Goal: Feedback & Contribution: Leave review/rating

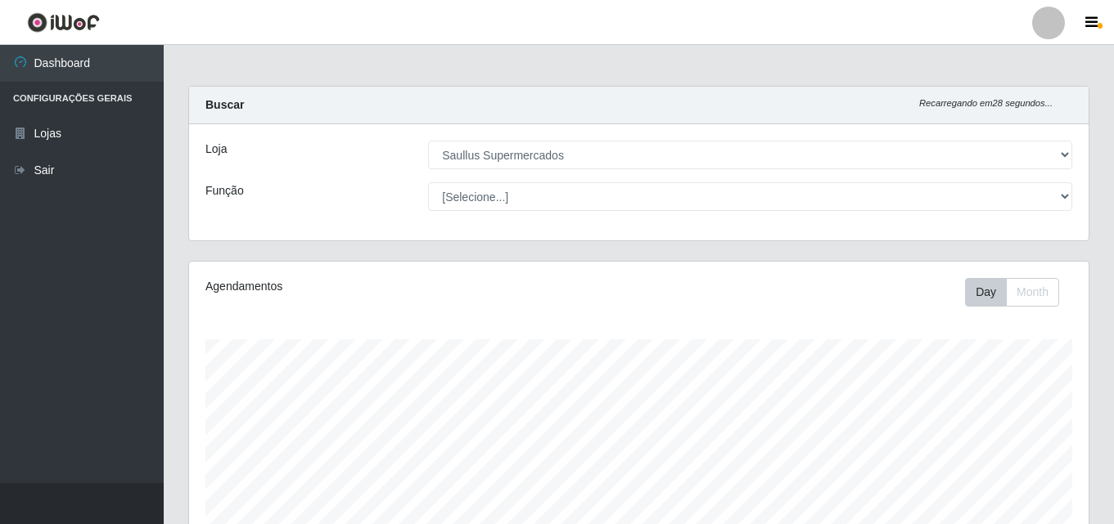
select select "423"
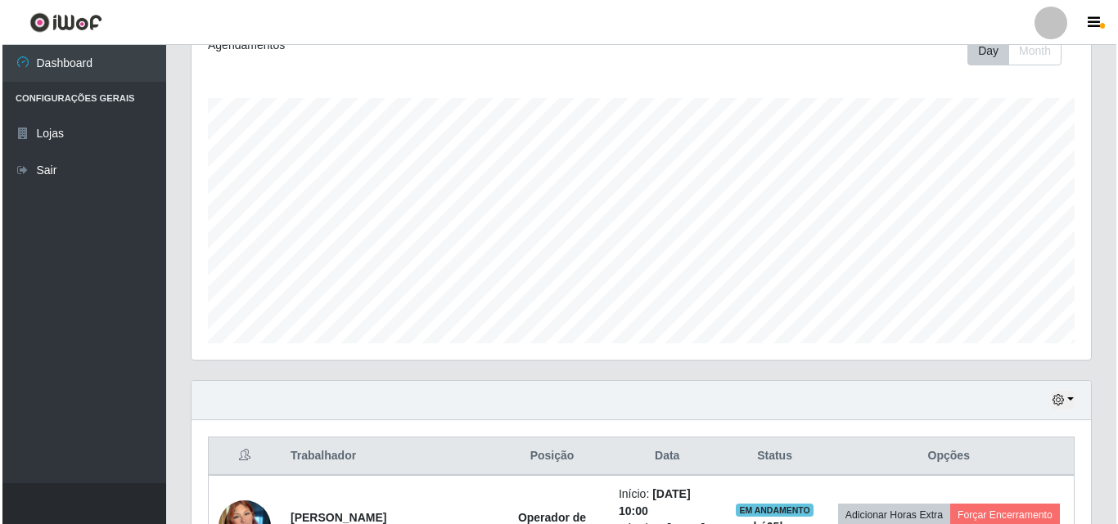
scroll to position [475, 0]
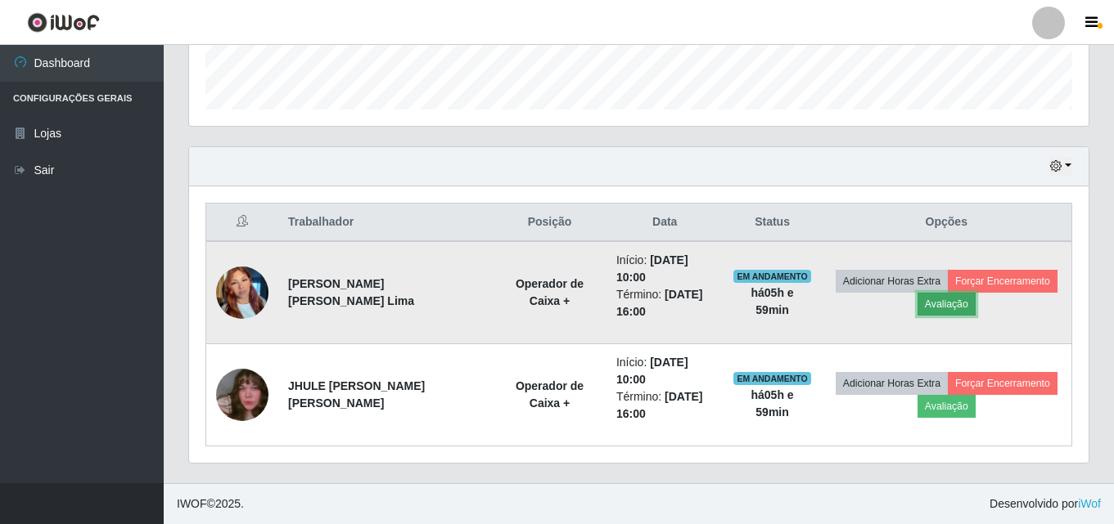
click at [923, 306] on button "Avaliação" at bounding box center [946, 304] width 58 height 23
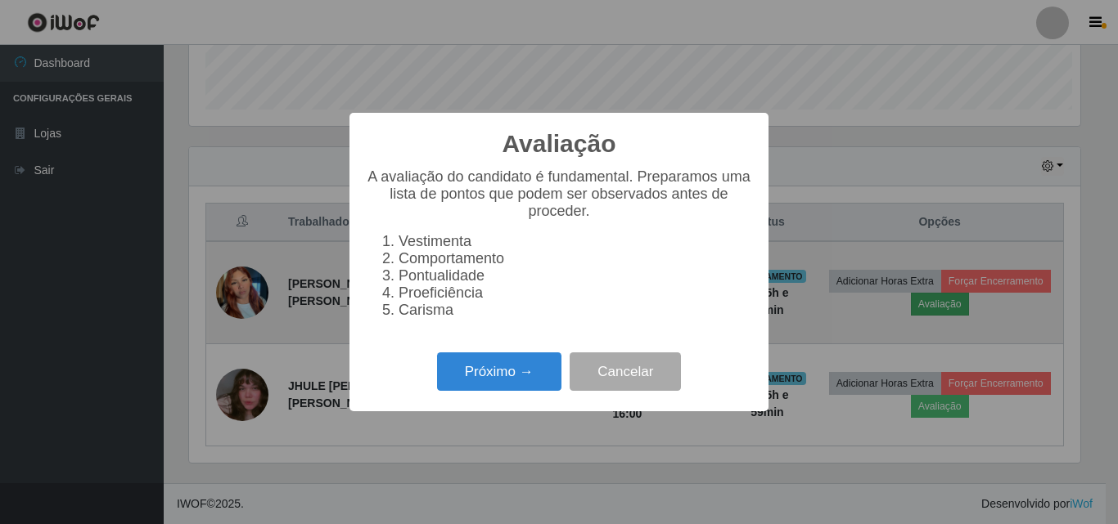
scroll to position [340, 891]
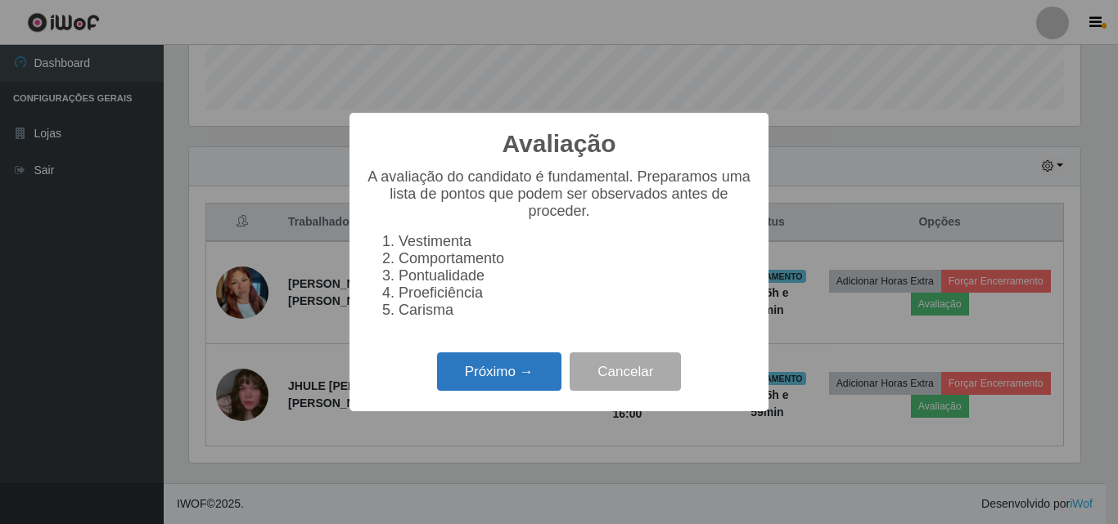
click at [506, 386] on button "Próximo →" at bounding box center [499, 372] width 124 height 38
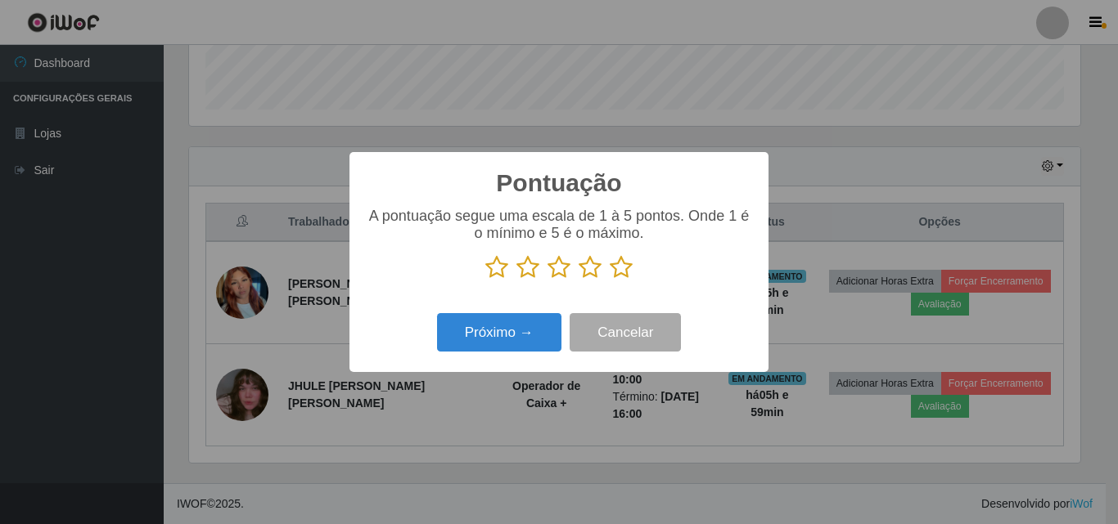
click at [619, 270] on icon at bounding box center [621, 267] width 23 height 25
click at [610, 280] on input "radio" at bounding box center [610, 280] width 0 height 0
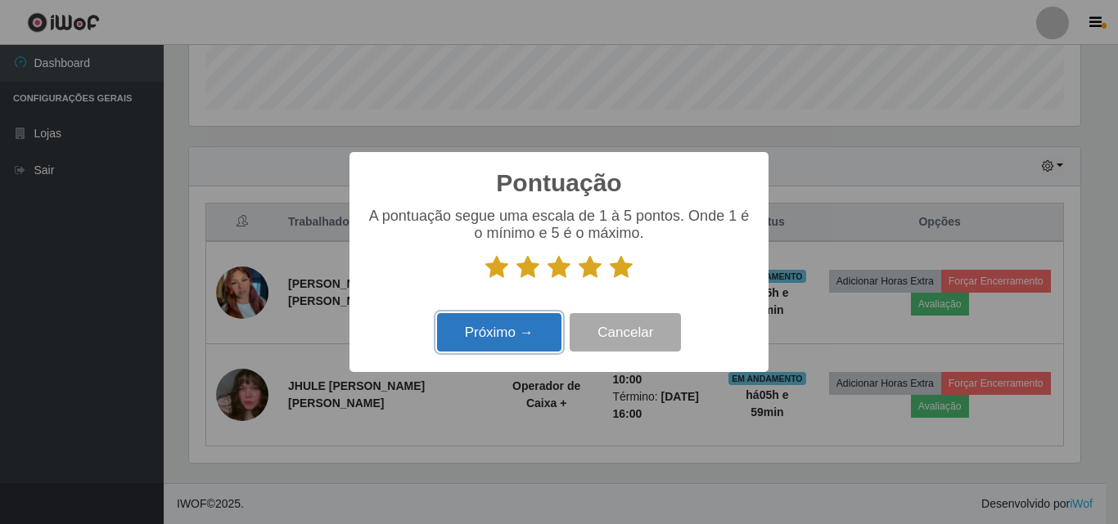
click at [520, 337] on button "Próximo →" at bounding box center [499, 332] width 124 height 38
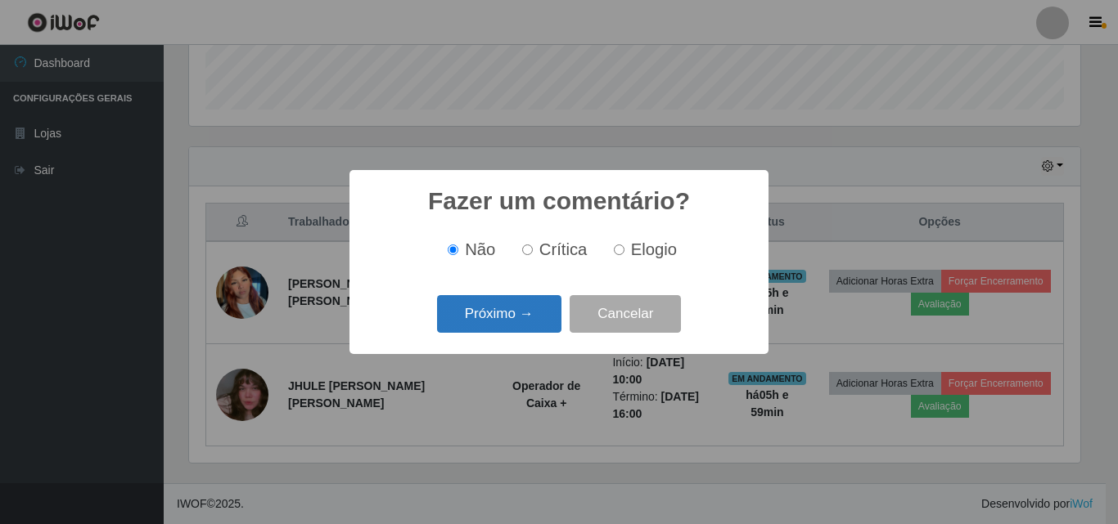
click at [514, 315] on button "Próximo →" at bounding box center [499, 314] width 124 height 38
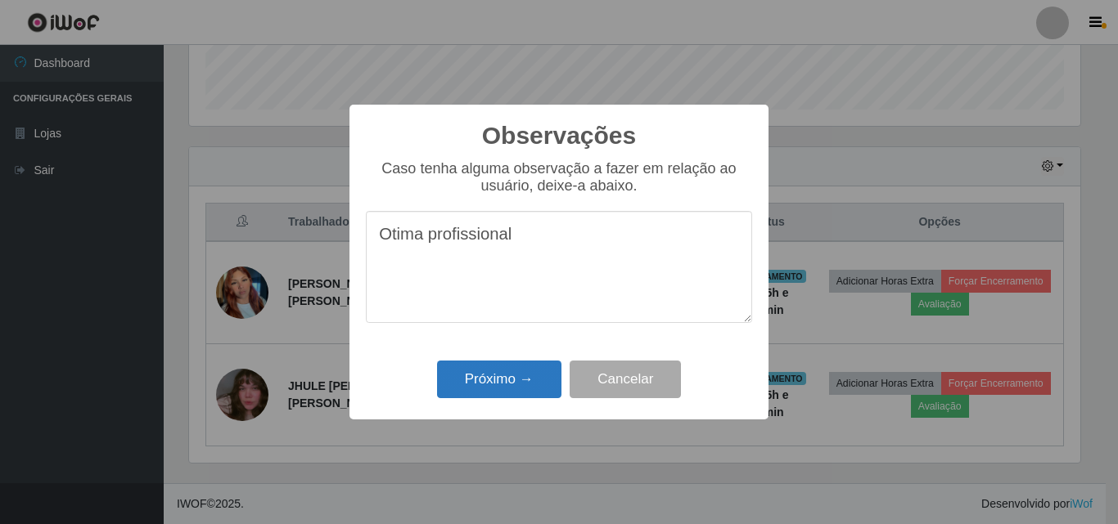
type textarea "Otima profissional"
click at [502, 369] on button "Próximo →" at bounding box center [499, 380] width 124 height 38
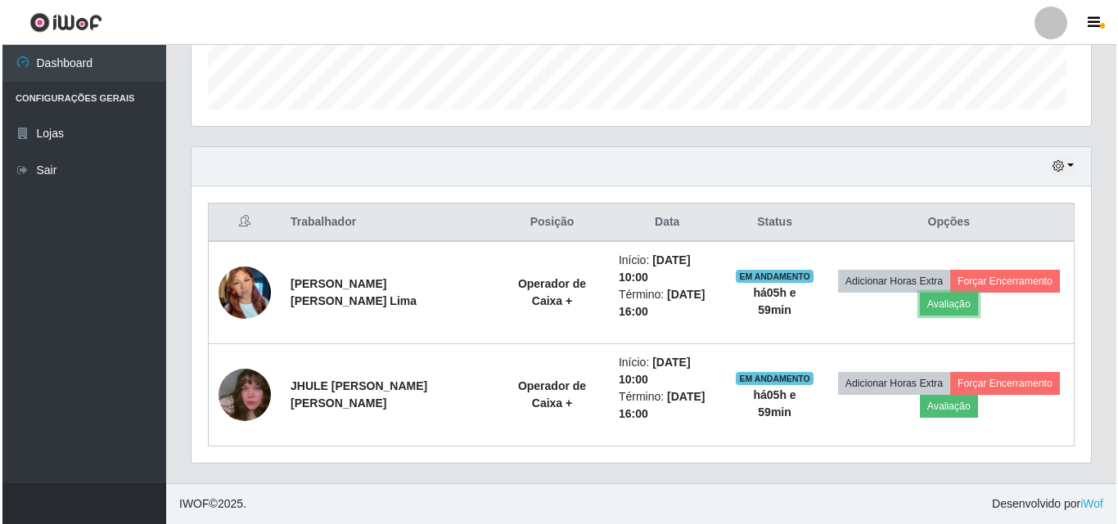
scroll to position [340, 899]
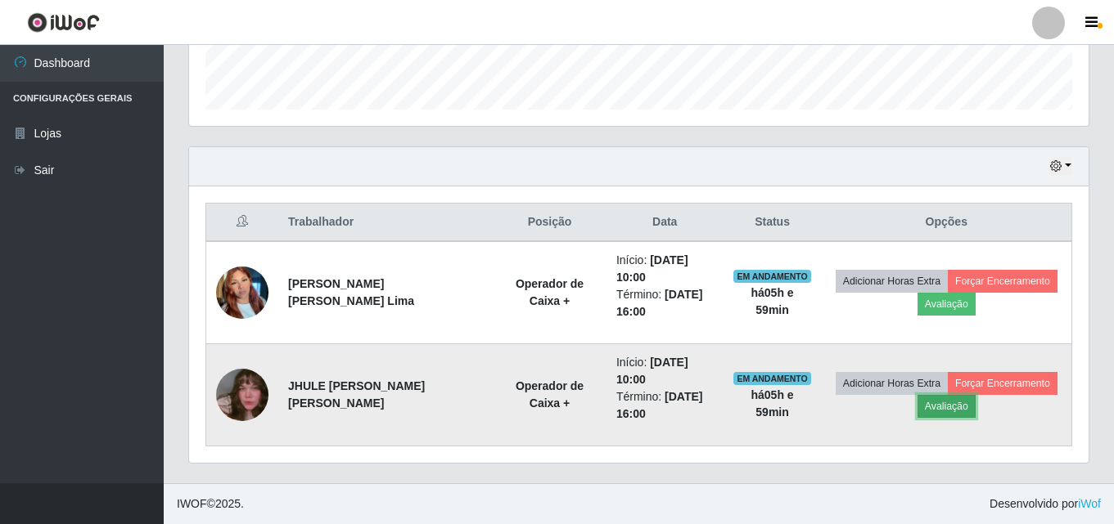
click at [951, 406] on button "Avaliação" at bounding box center [946, 406] width 58 height 23
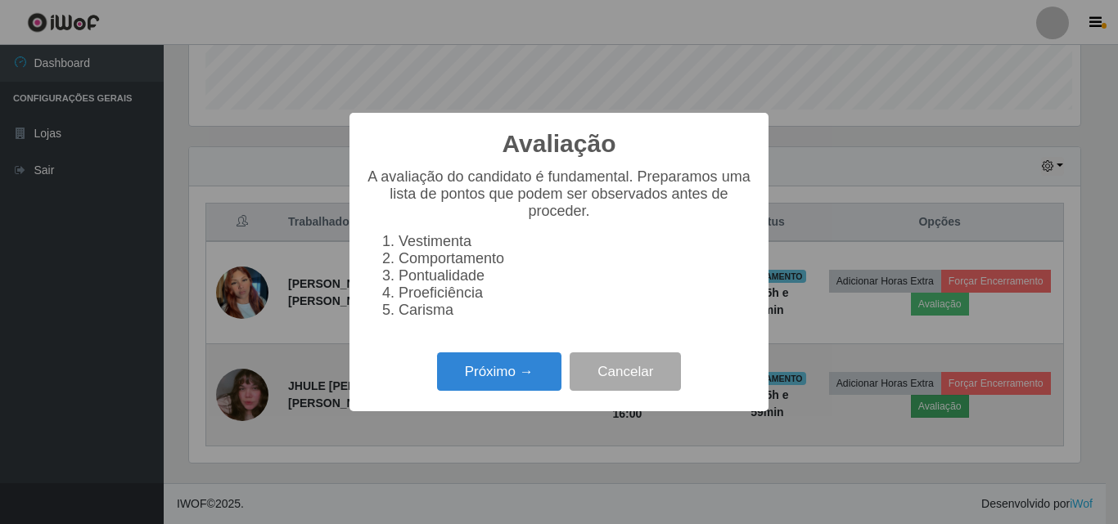
scroll to position [340, 891]
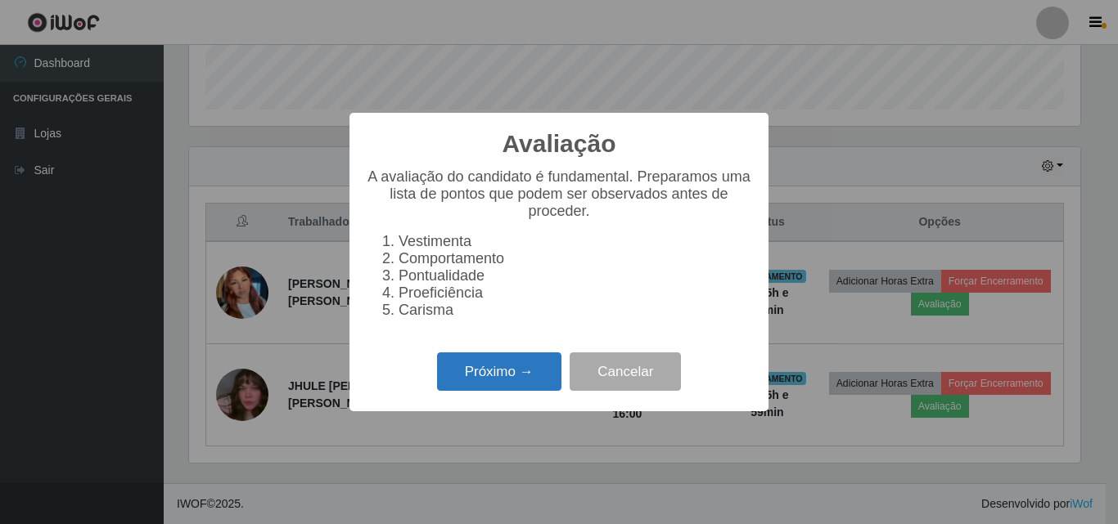
click at [455, 367] on button "Próximo →" at bounding box center [499, 372] width 124 height 38
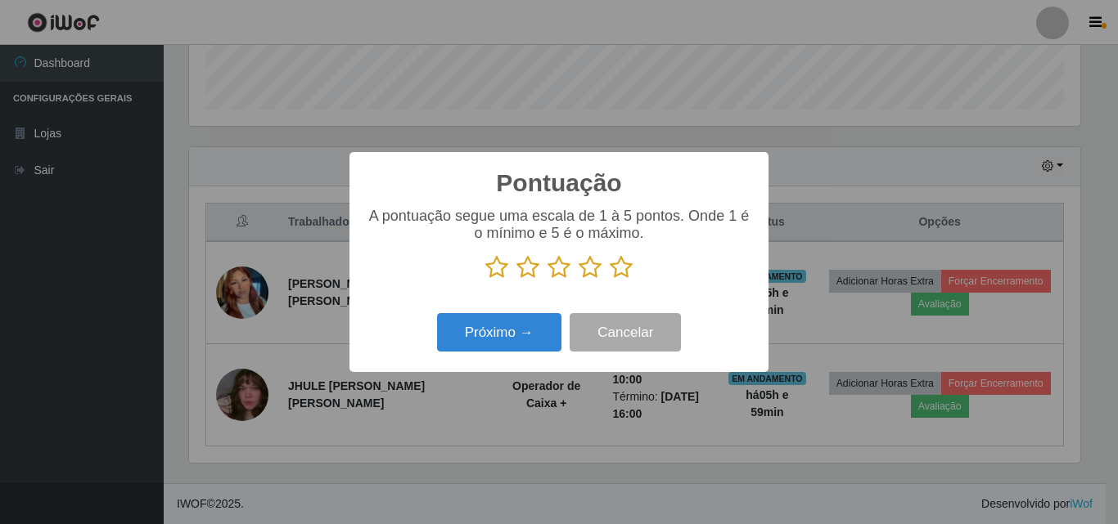
scroll to position [817913, 817361]
click at [615, 276] on icon at bounding box center [621, 267] width 23 height 25
click at [610, 280] on input "radio" at bounding box center [610, 280] width 0 height 0
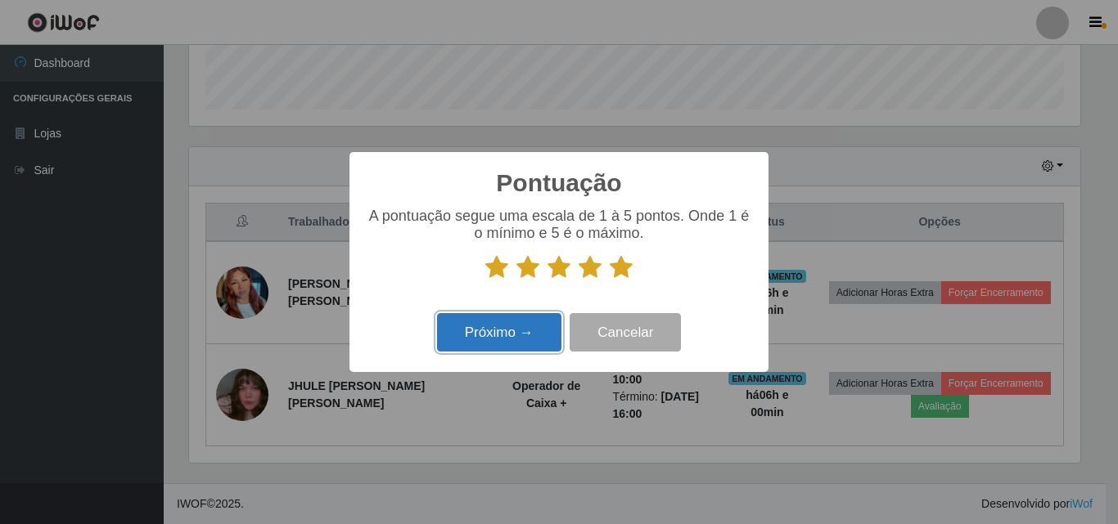
click at [520, 325] on button "Próximo →" at bounding box center [499, 332] width 124 height 38
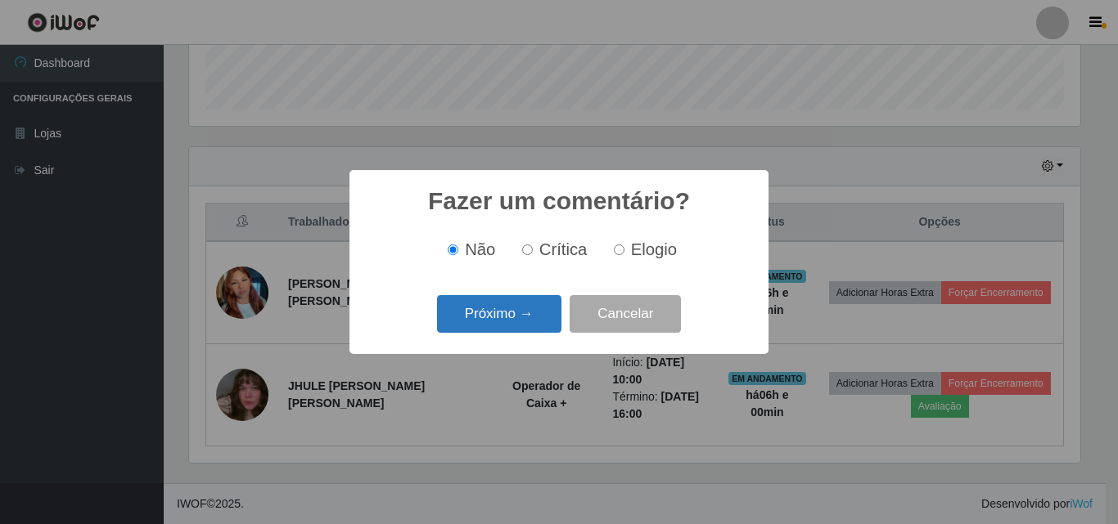
click at [517, 325] on button "Próximo →" at bounding box center [499, 314] width 124 height 38
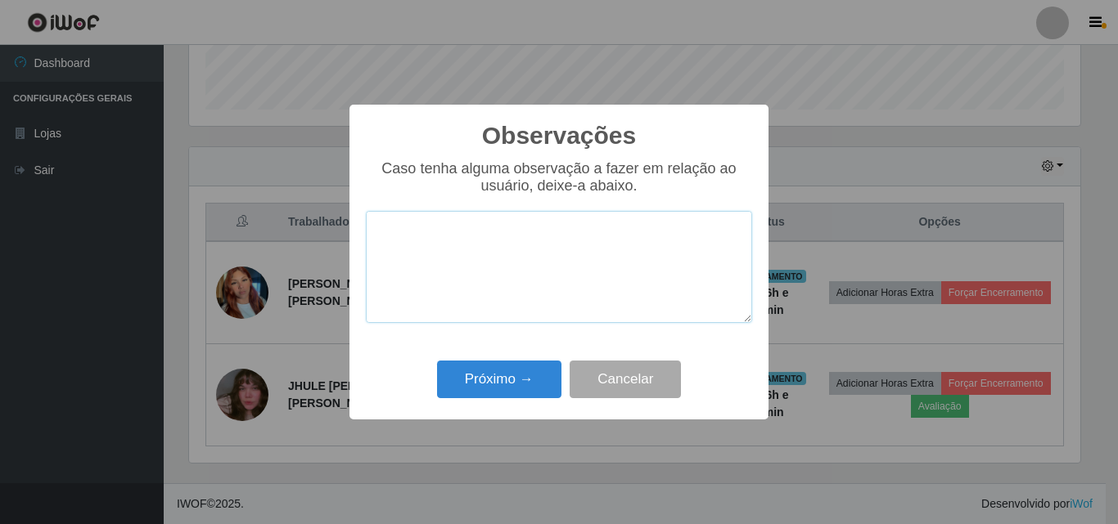
paste textarea "Otima profissional"
type textarea "Otima profissional"
click at [493, 355] on div "Observações × Caso tenha alguma observação a fazer em relação ao usuário, deixe…" at bounding box center [558, 262] width 419 height 315
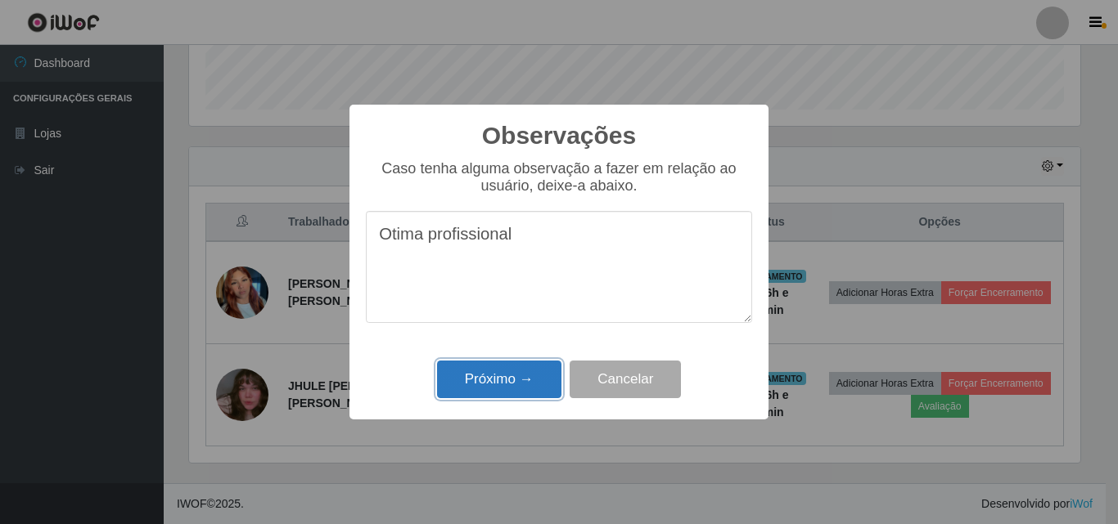
click at [491, 375] on button "Próximo →" at bounding box center [499, 380] width 124 height 38
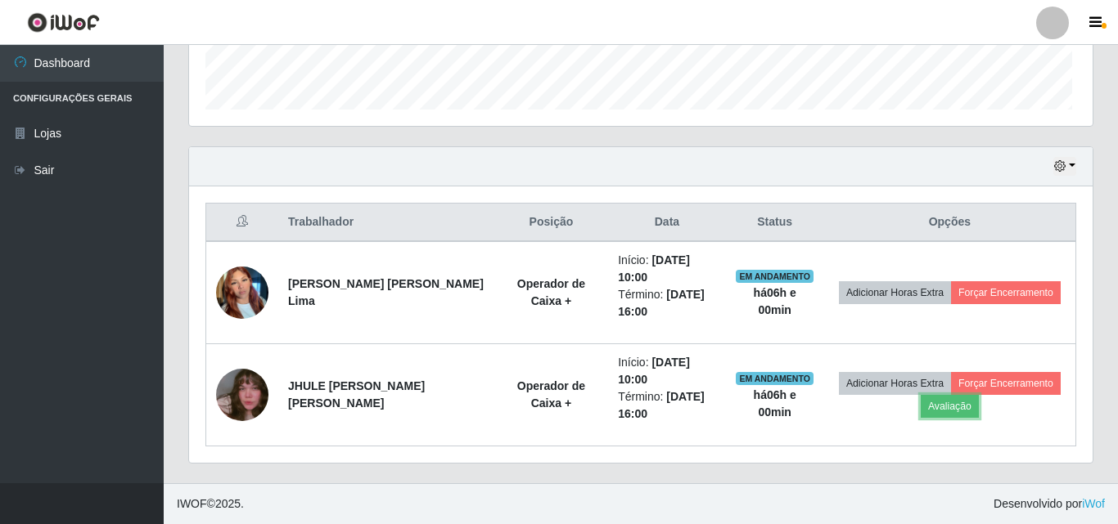
scroll to position [340, 899]
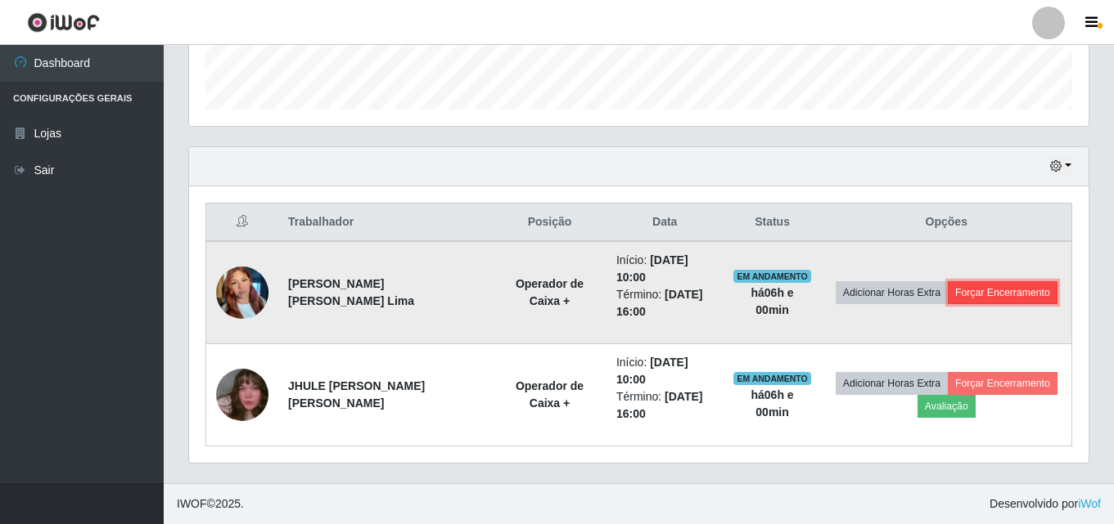
click at [983, 281] on button "Forçar Encerramento" at bounding box center [1003, 292] width 110 height 23
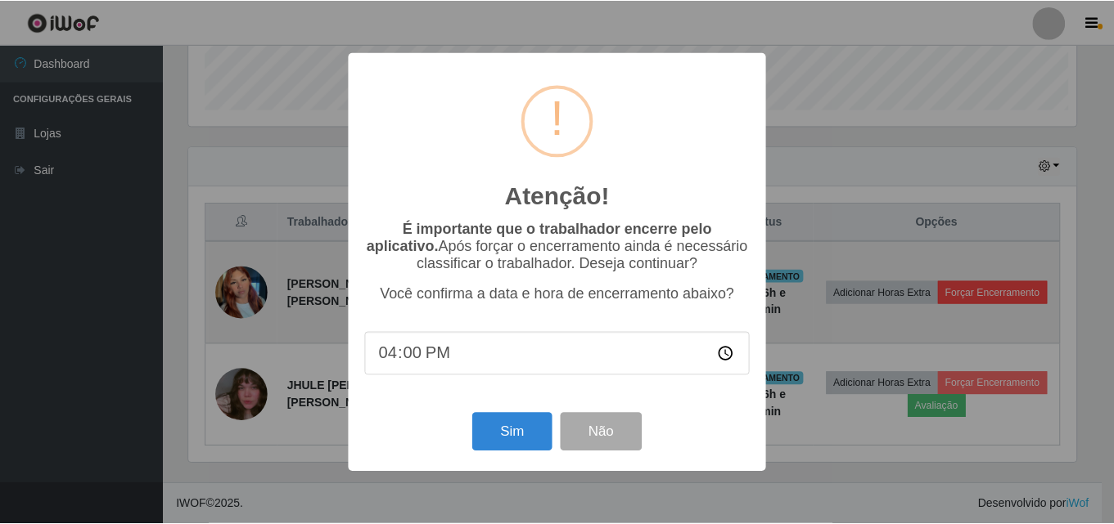
scroll to position [340, 891]
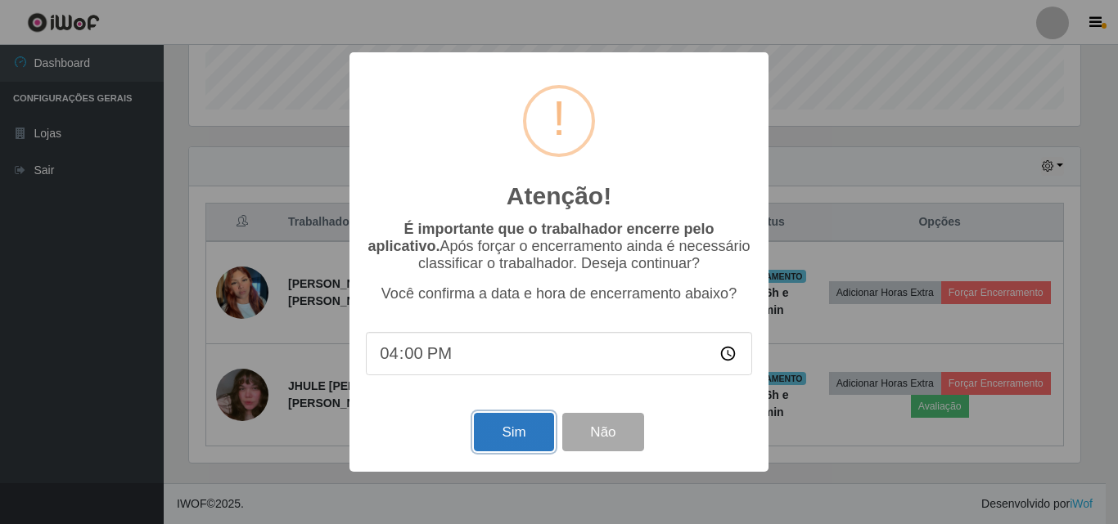
click at [523, 439] on button "Sim" at bounding box center [513, 432] width 79 height 38
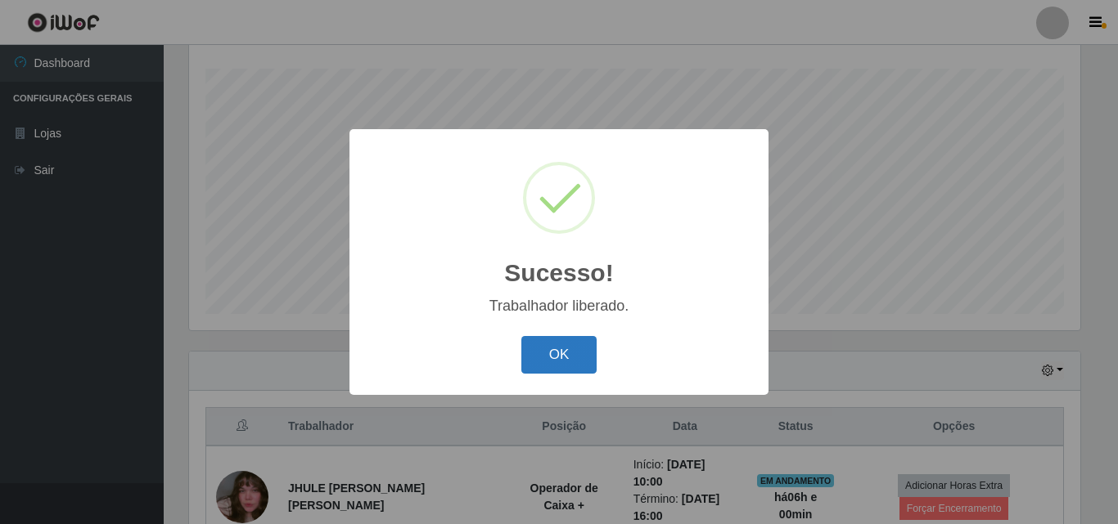
click at [592, 351] on button "OK" at bounding box center [559, 355] width 76 height 38
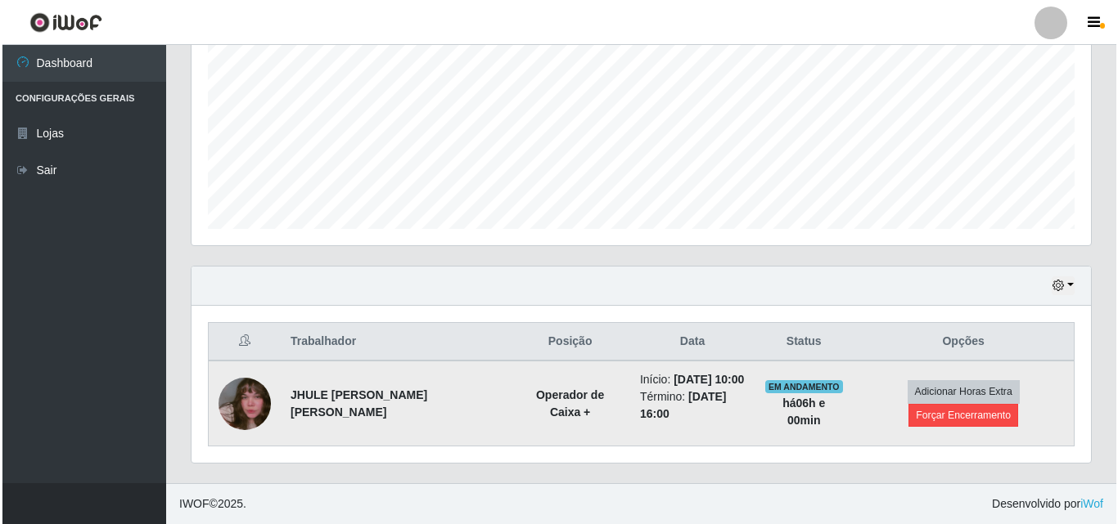
scroll to position [373, 0]
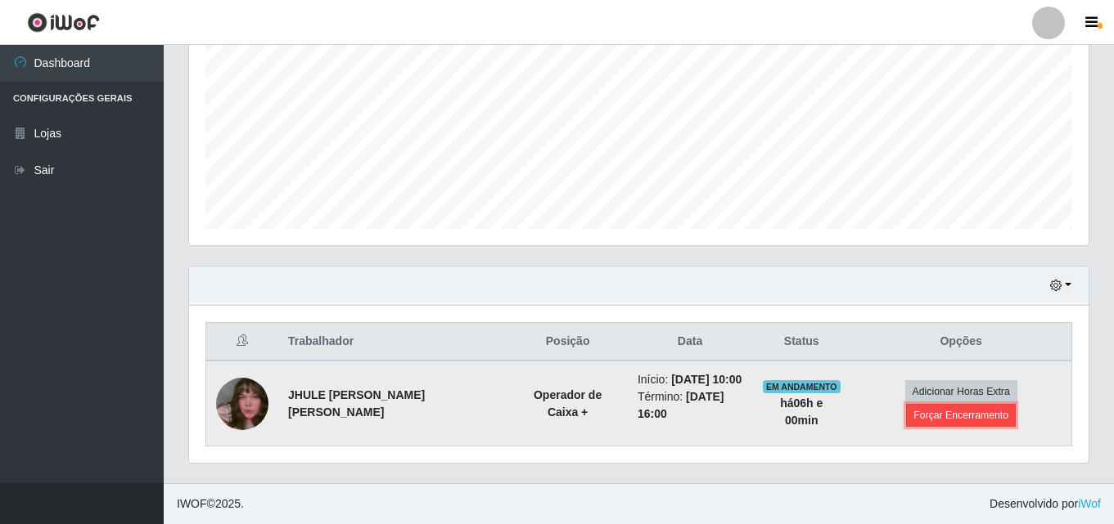
click at [963, 412] on button "Forçar Encerramento" at bounding box center [961, 415] width 110 height 23
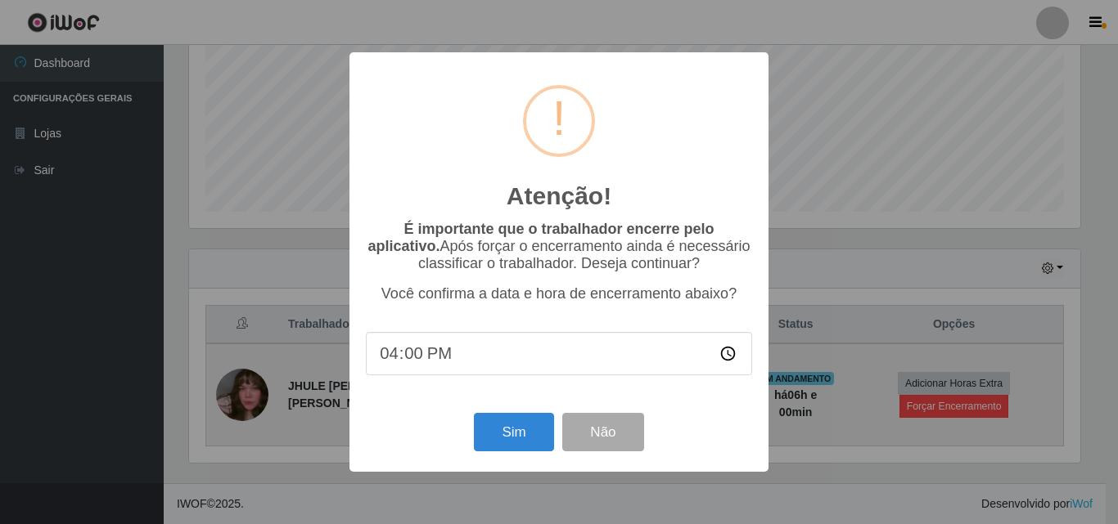
scroll to position [340, 891]
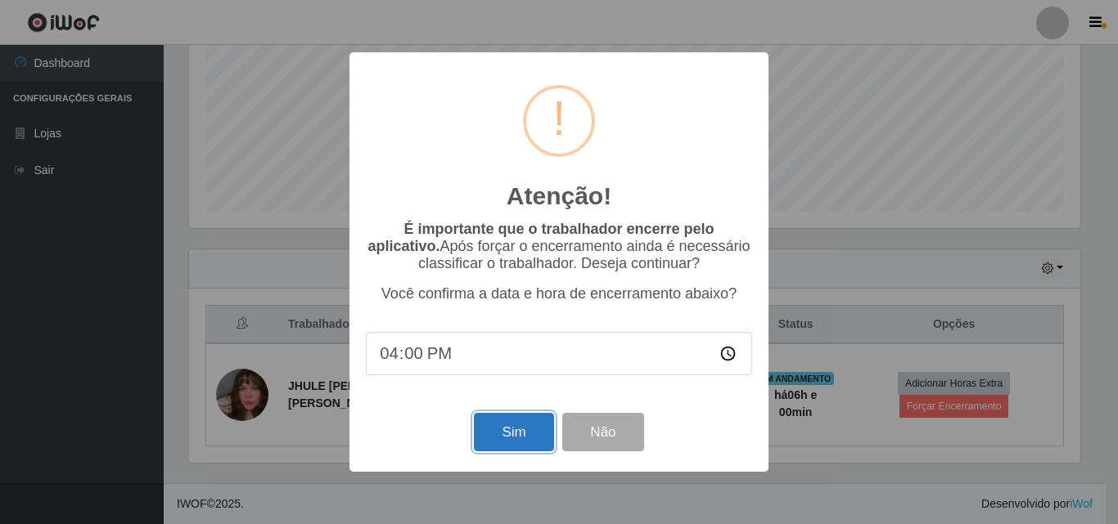
click at [493, 427] on button "Sim" at bounding box center [513, 432] width 79 height 38
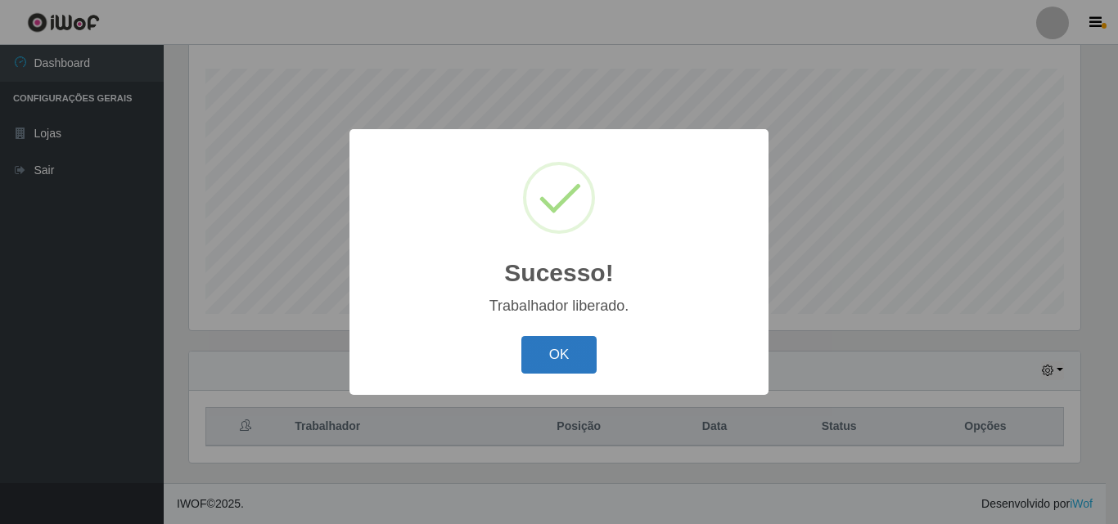
click at [574, 345] on button "OK" at bounding box center [559, 355] width 76 height 38
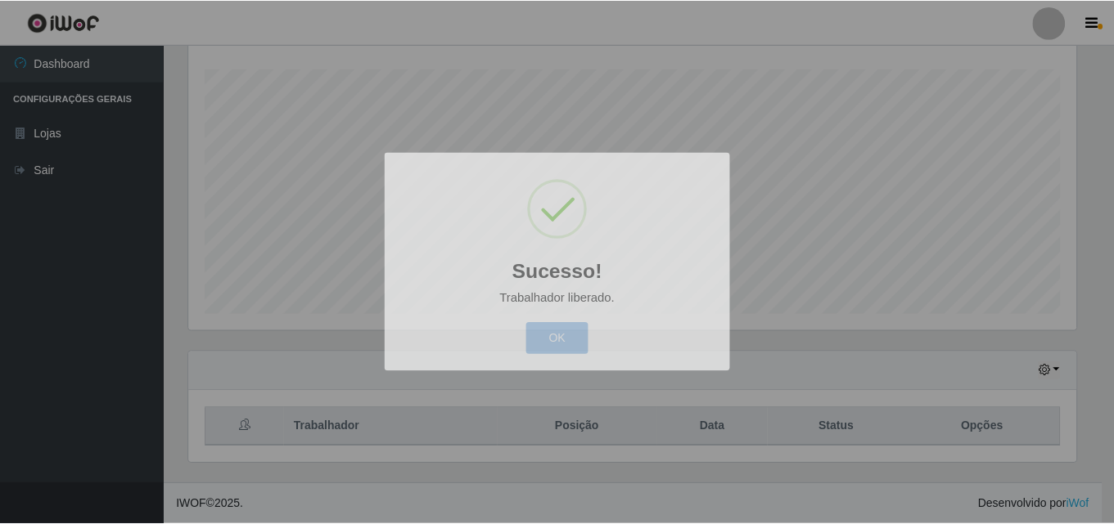
scroll to position [0, 0]
